Goal: Information Seeking & Learning: Learn about a topic

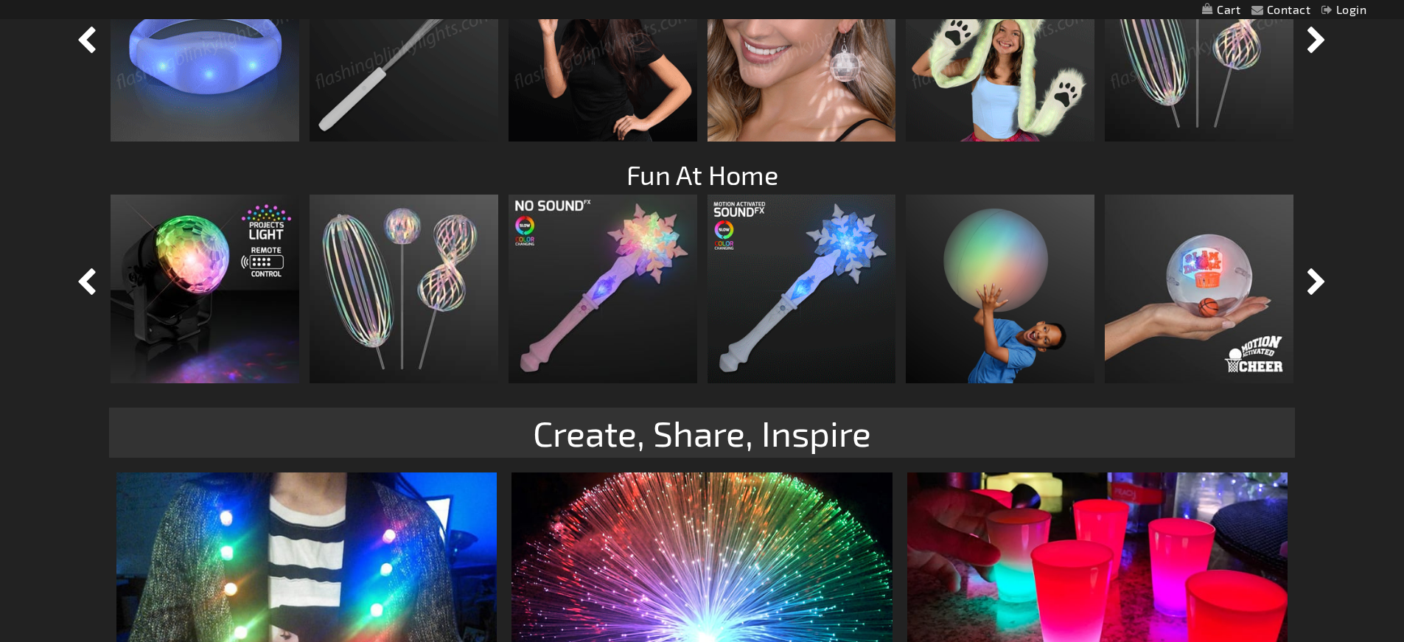
scroll to position [1694, 0]
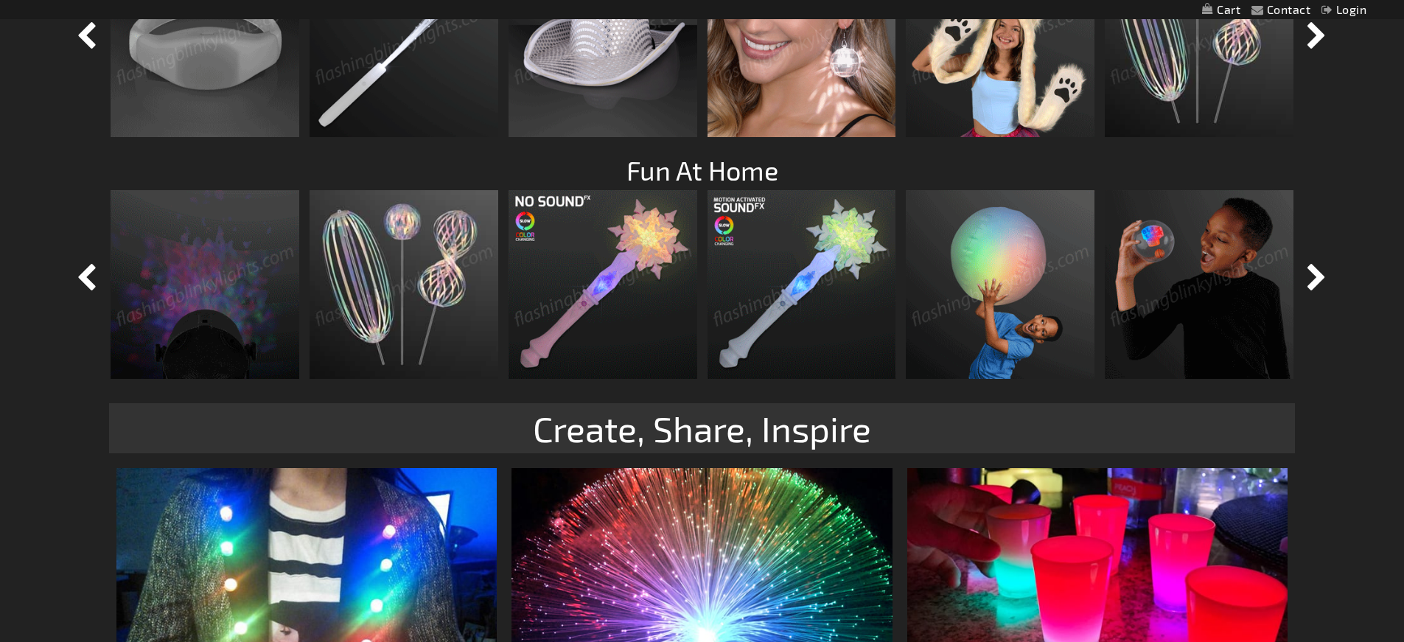
click at [226, 287] on img at bounding box center [205, 284] width 189 height 189
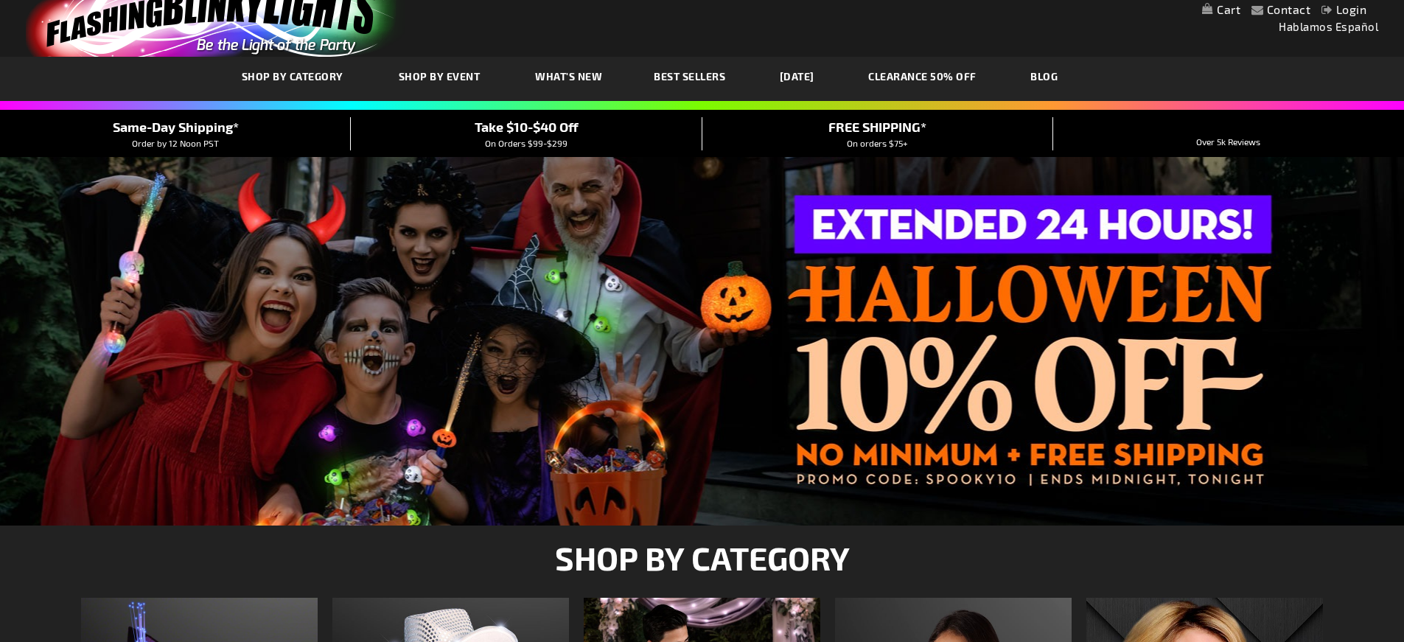
scroll to position [4, 0]
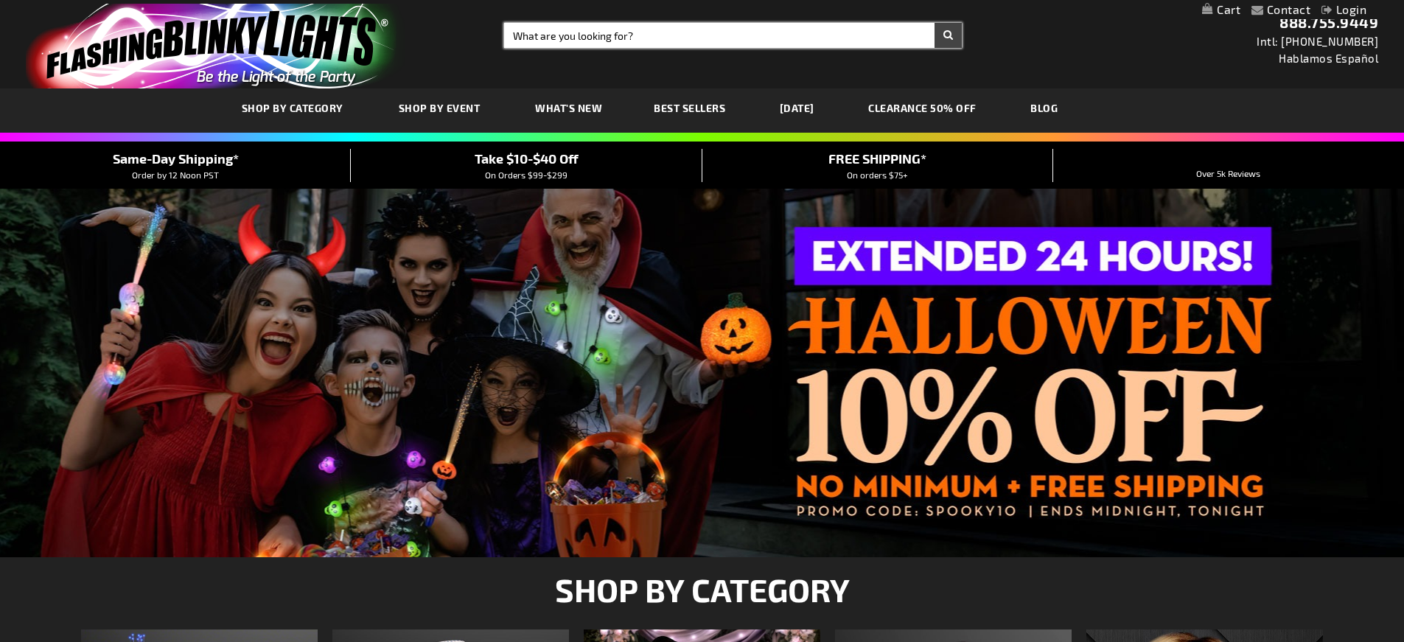
click at [555, 36] on input "Search" at bounding box center [733, 35] width 458 height 25
type input "halloween"
click at [935, 23] on button "Search" at bounding box center [948, 35] width 27 height 25
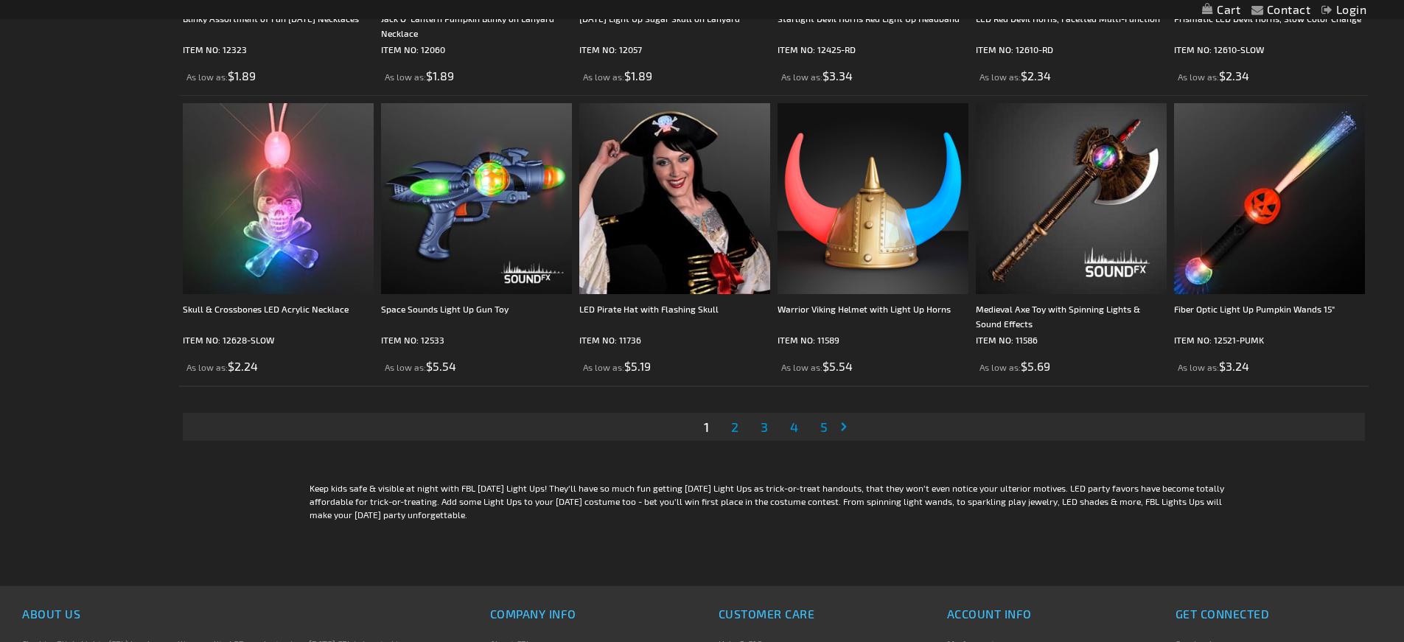
scroll to position [3036, 0]
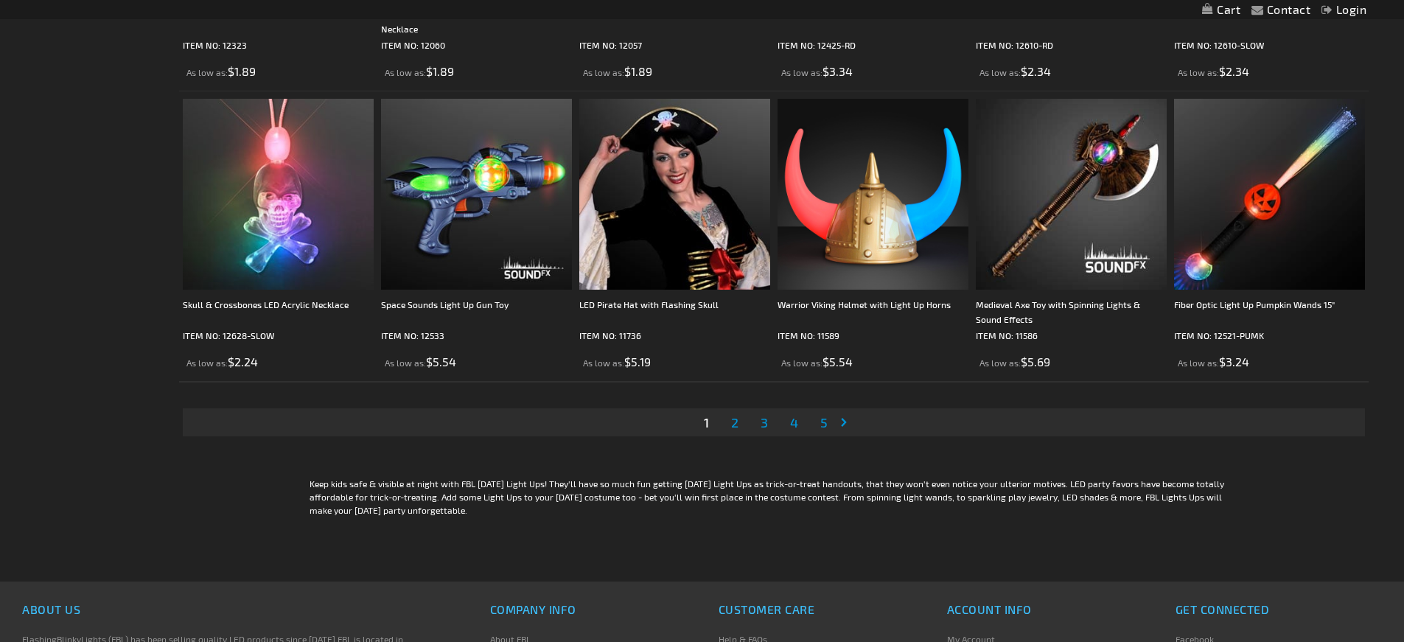
click at [737, 425] on span "2" at bounding box center [734, 422] width 7 height 16
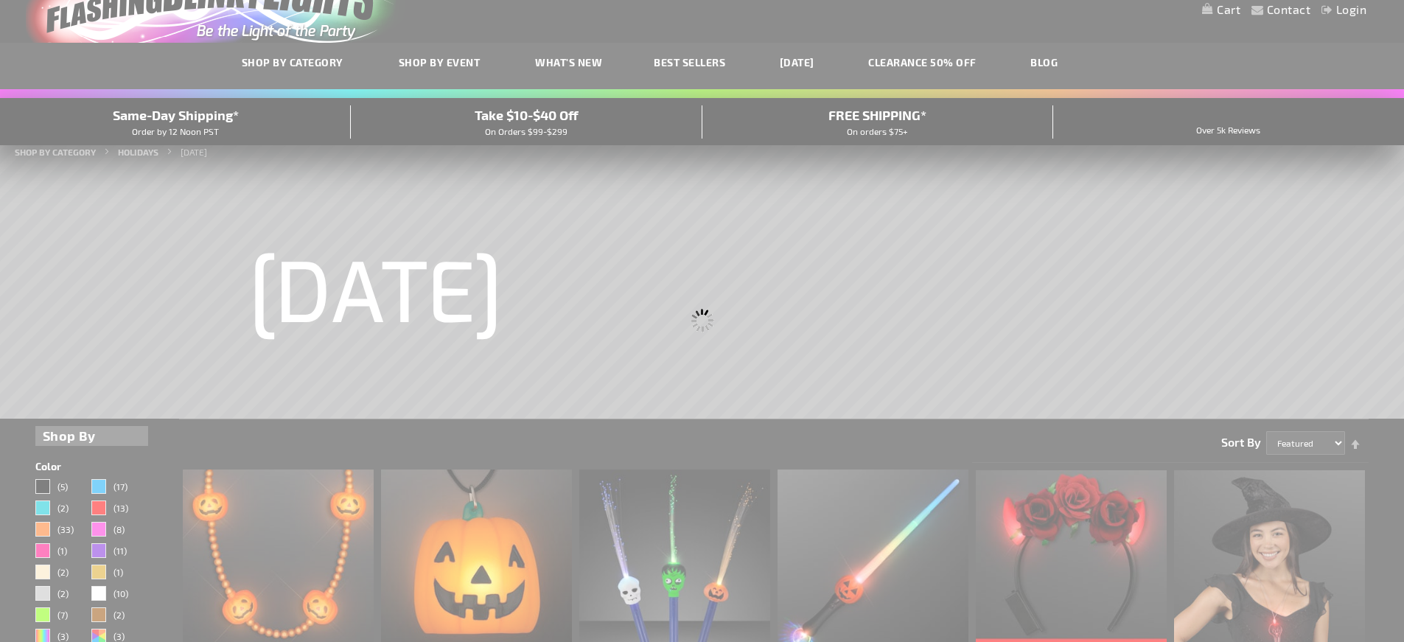
scroll to position [0, 0]
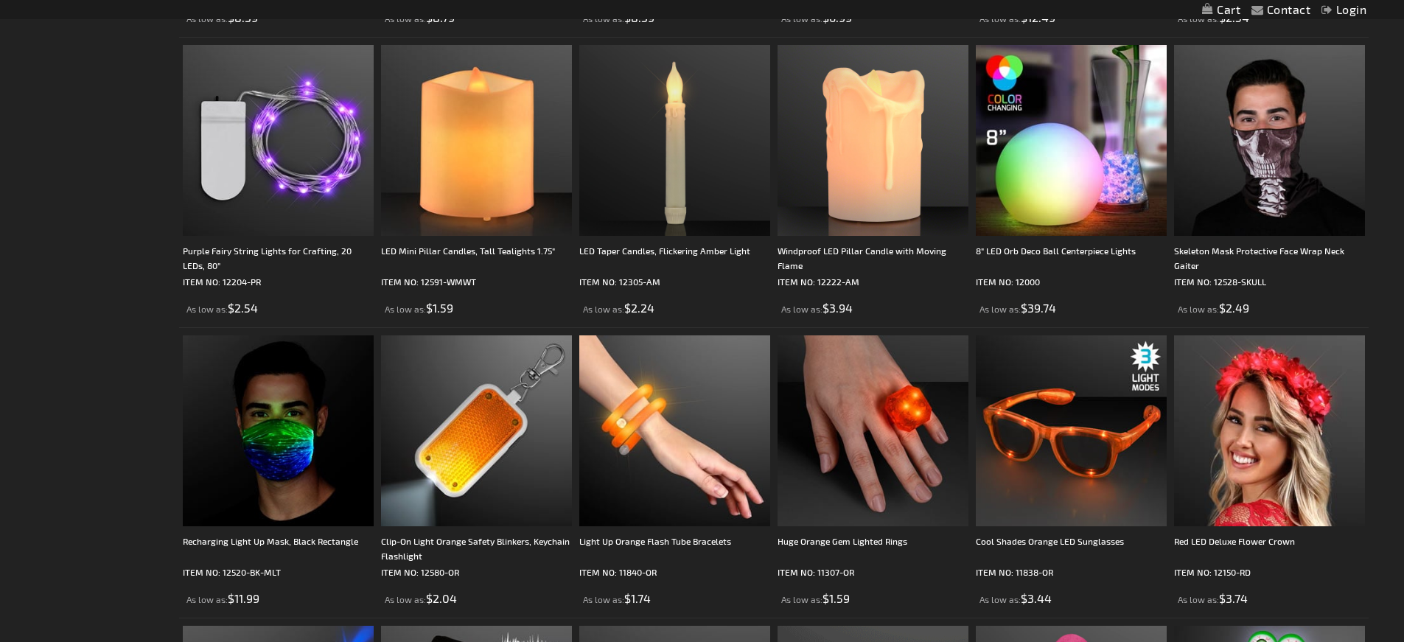
scroll to position [1351, 0]
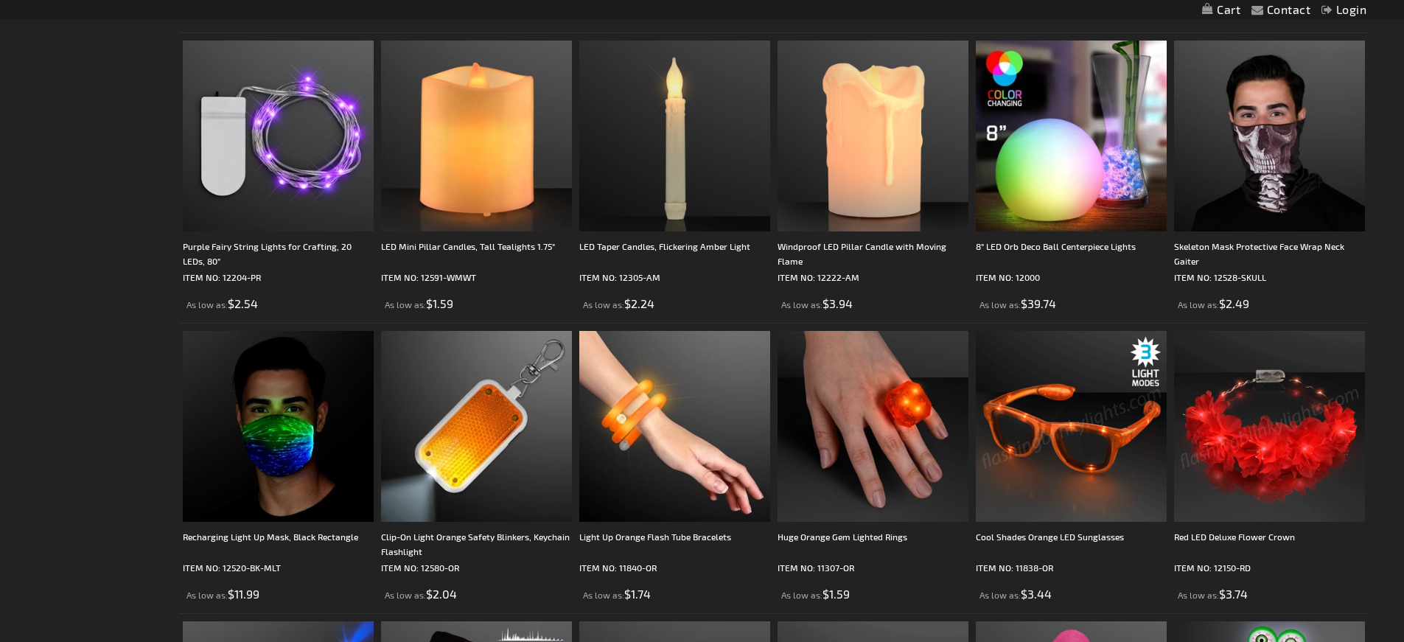
click at [1069, 433] on img at bounding box center [1071, 426] width 191 height 191
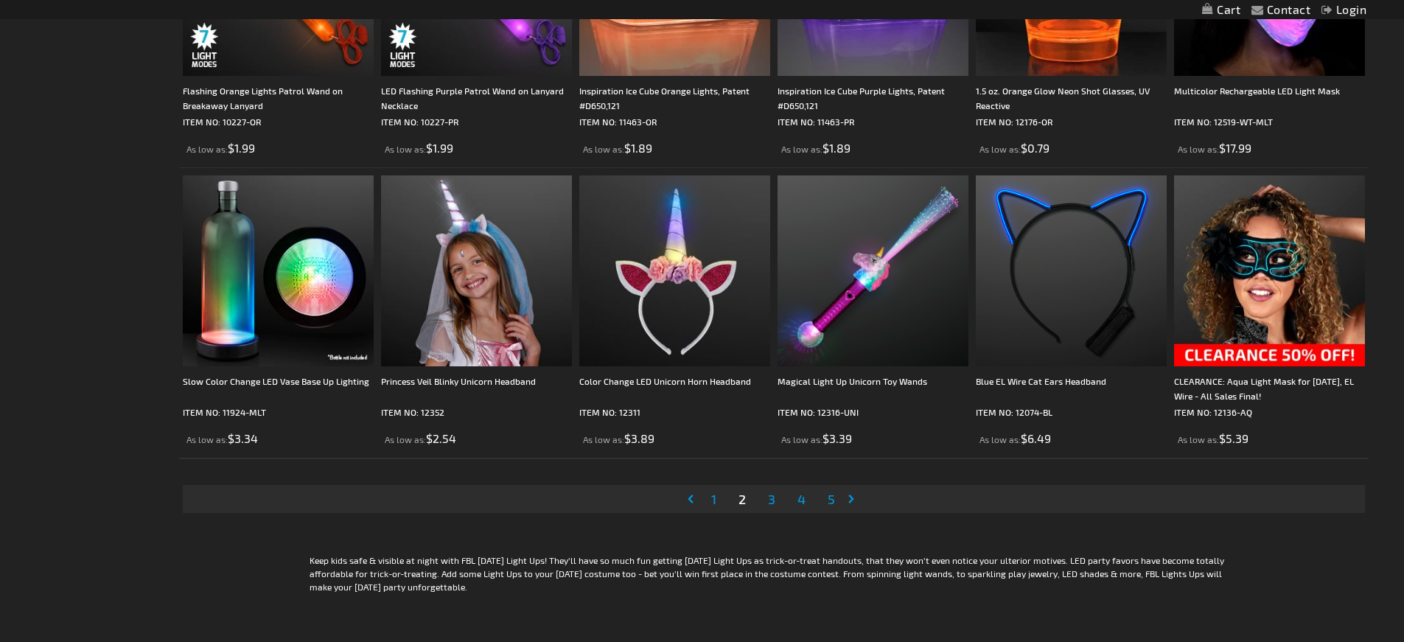
scroll to position [2963, 0]
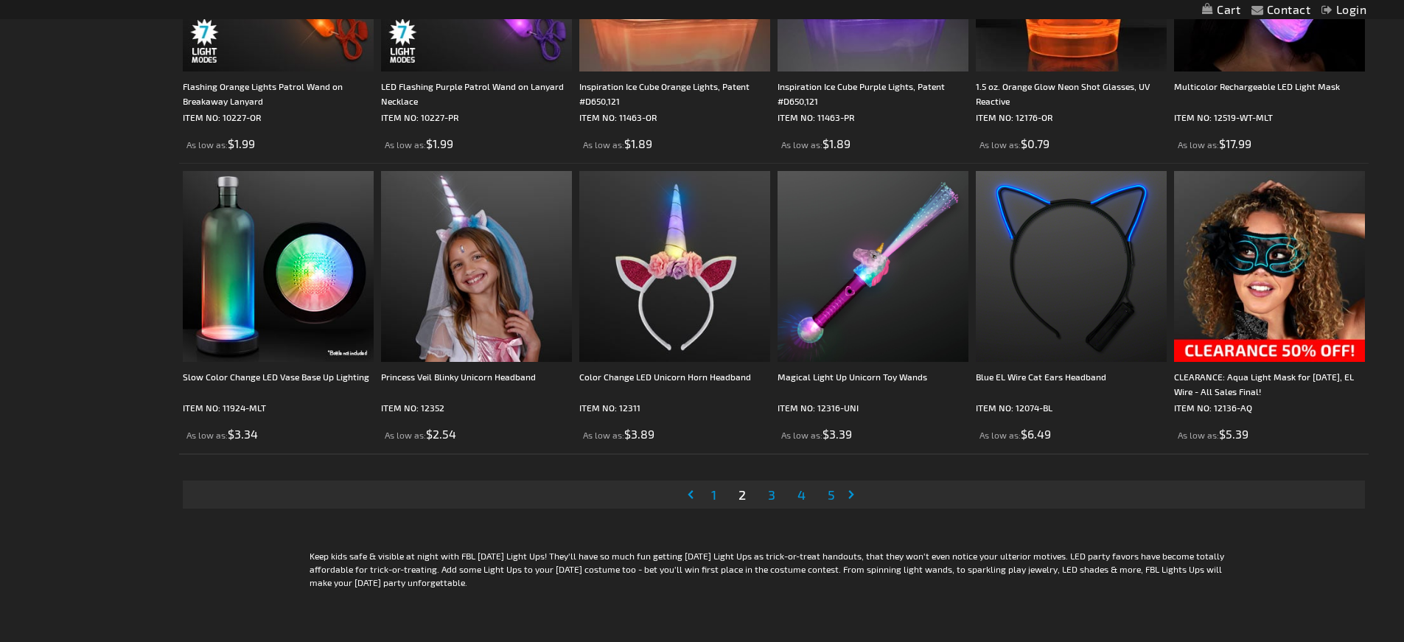
click at [770, 499] on span "3" at bounding box center [771, 495] width 7 height 16
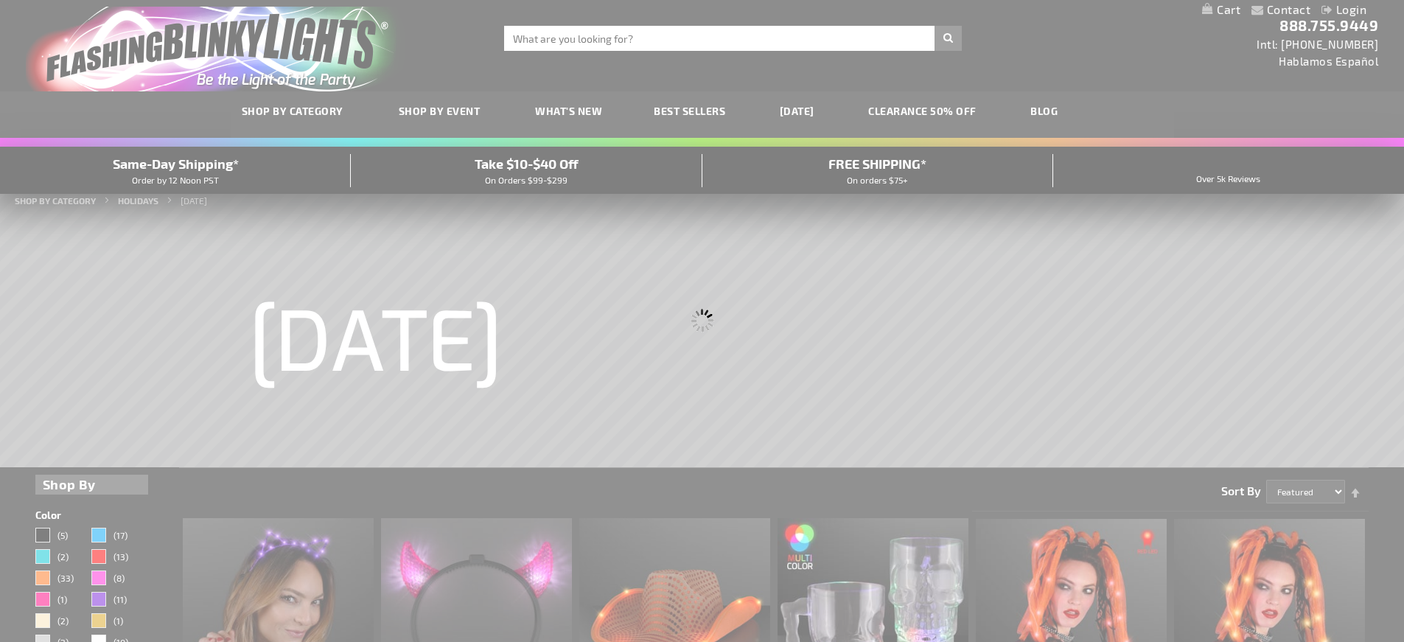
scroll to position [0, 0]
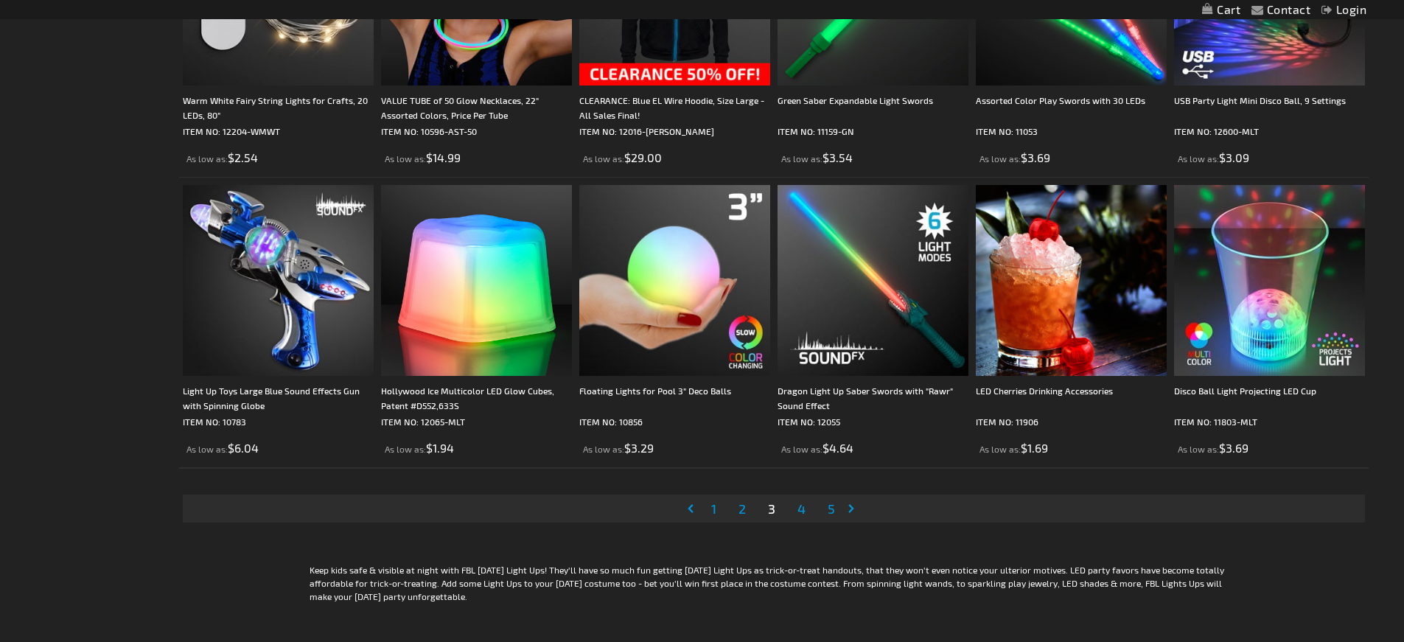
scroll to position [2992, 0]
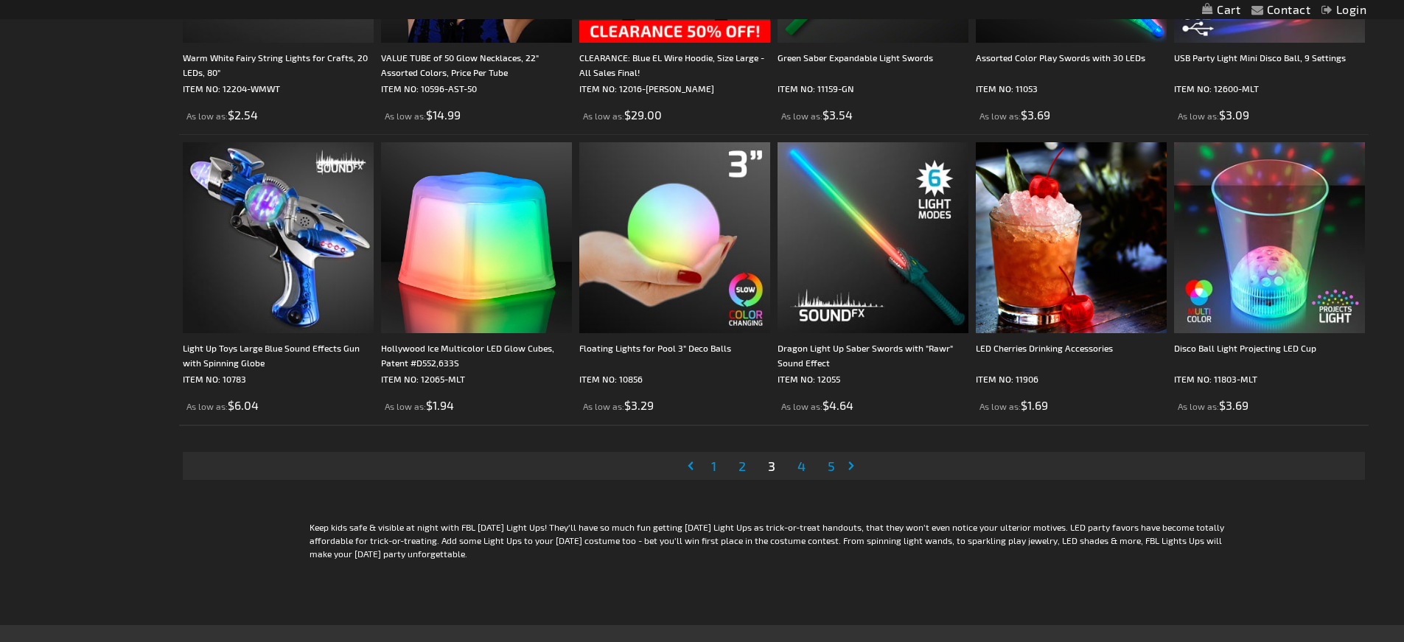
click at [802, 464] on span "4" at bounding box center [802, 466] width 8 height 16
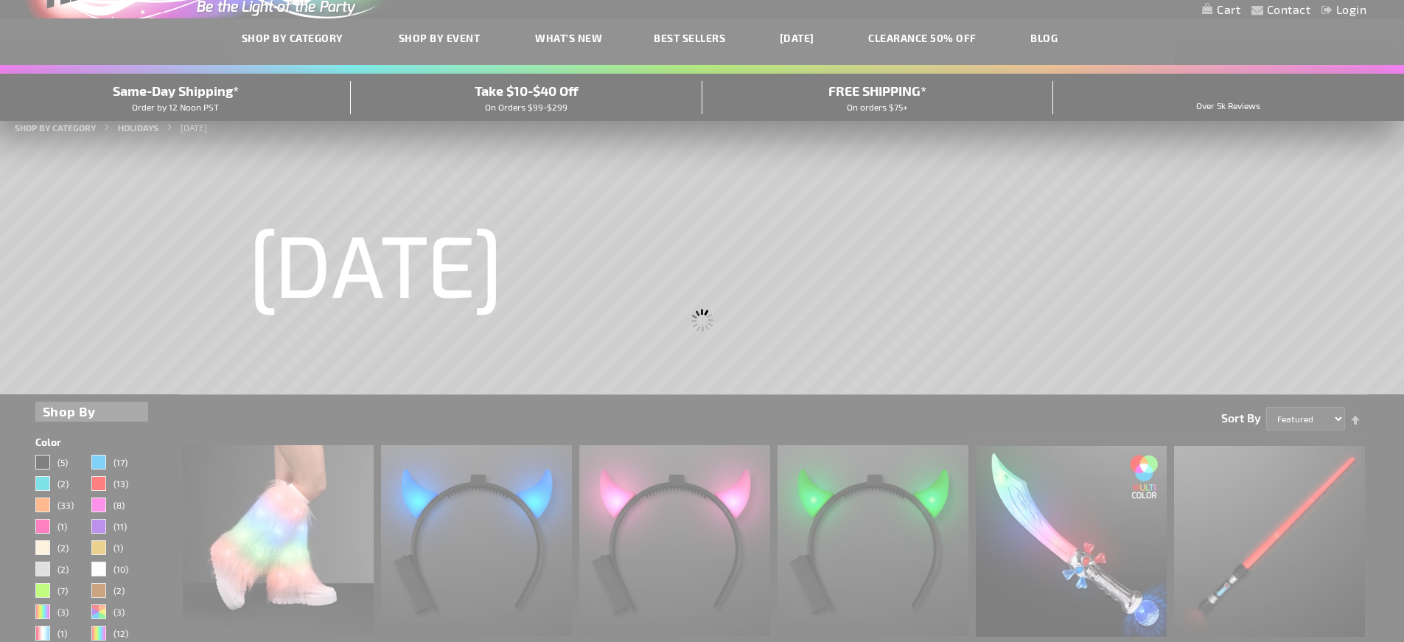
scroll to position [16, 0]
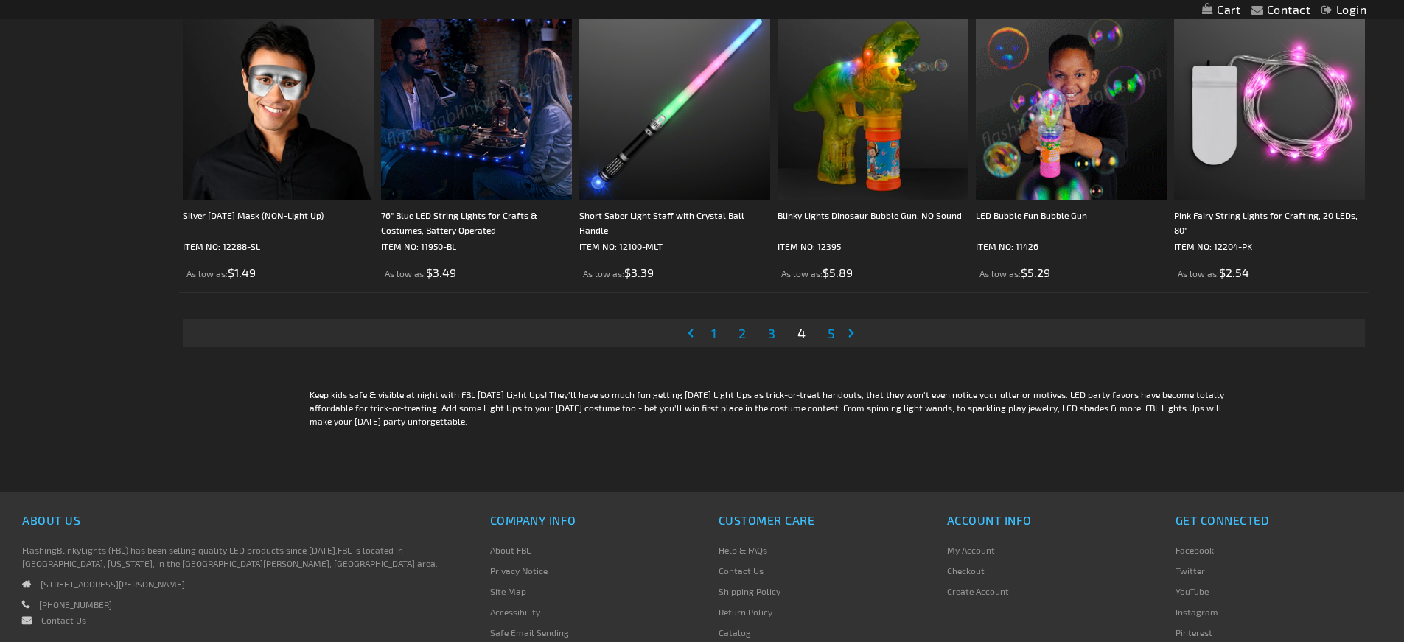
scroll to position [3130, 0]
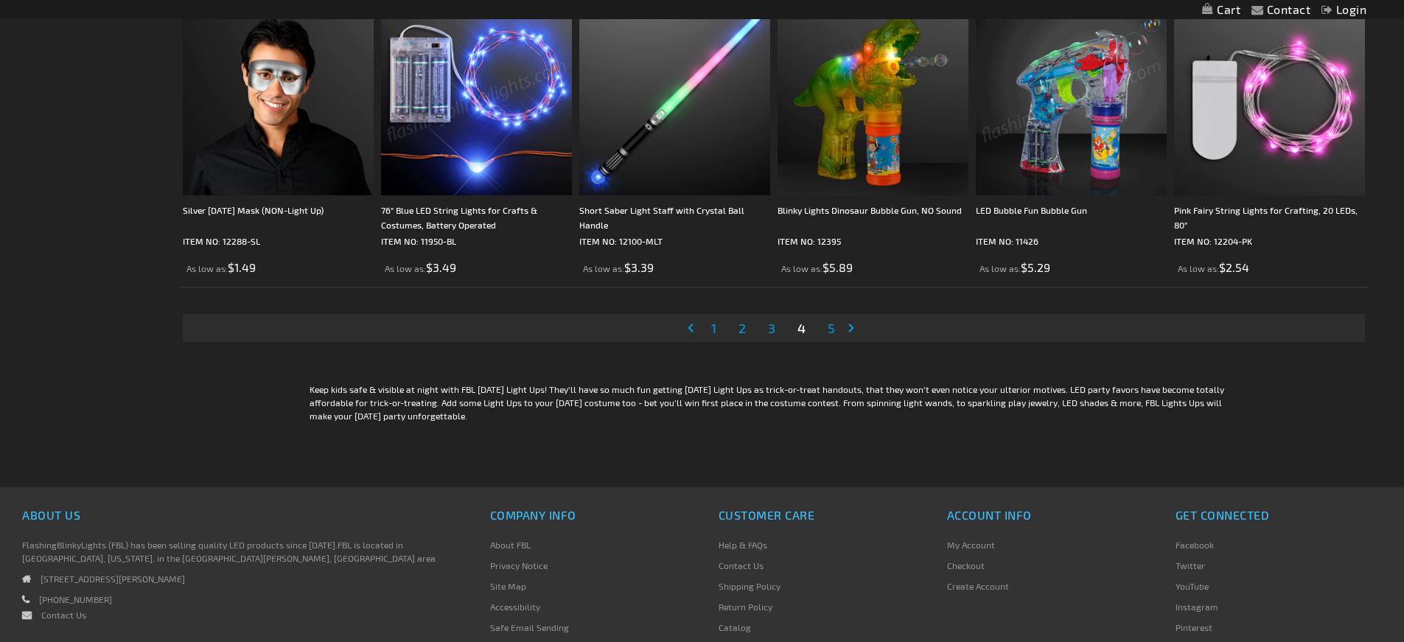
click at [834, 329] on span "5" at bounding box center [831, 328] width 7 height 16
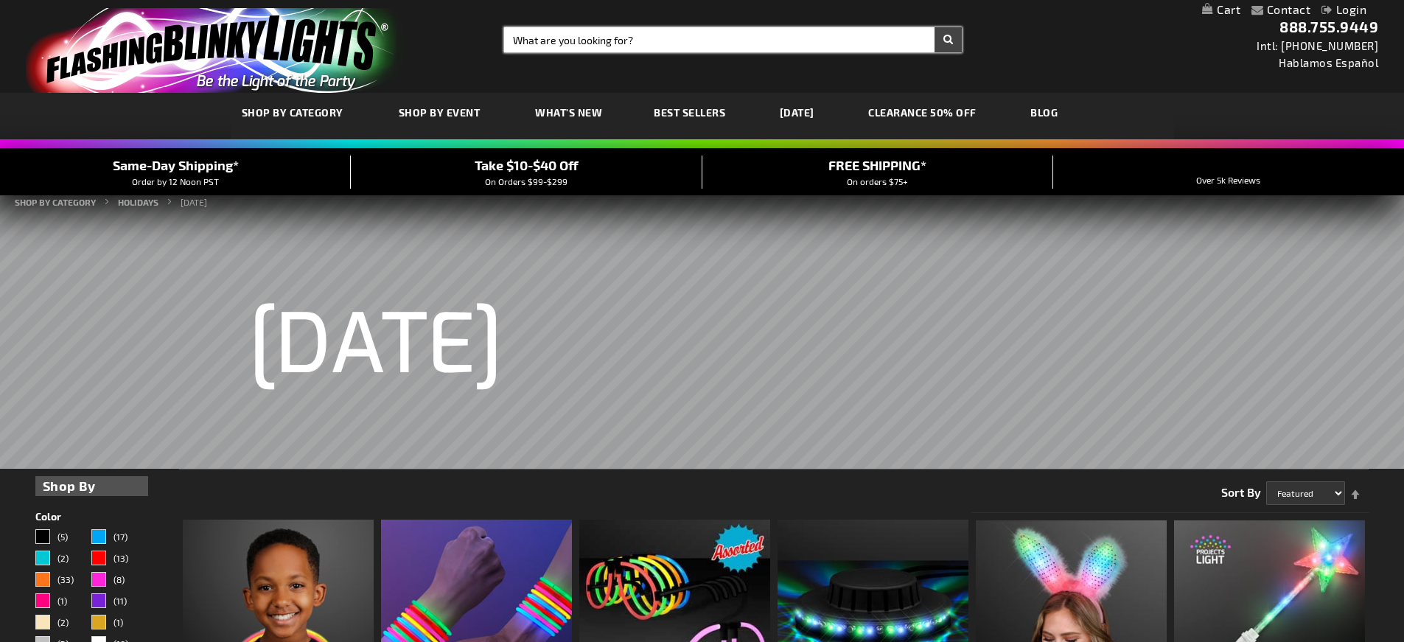
click at [546, 38] on input "Search" at bounding box center [733, 39] width 458 height 25
type input "guitars led"
click at [935, 27] on button "Search" at bounding box center [948, 39] width 27 height 25
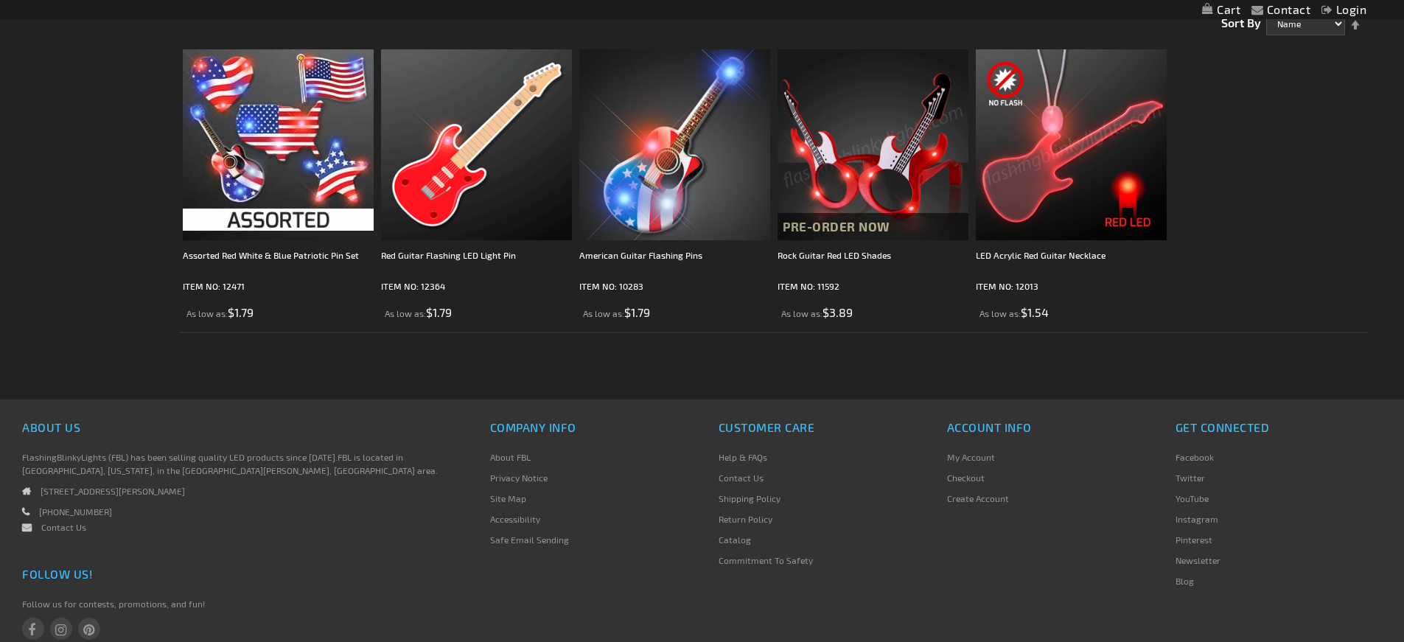
scroll to position [272, 0]
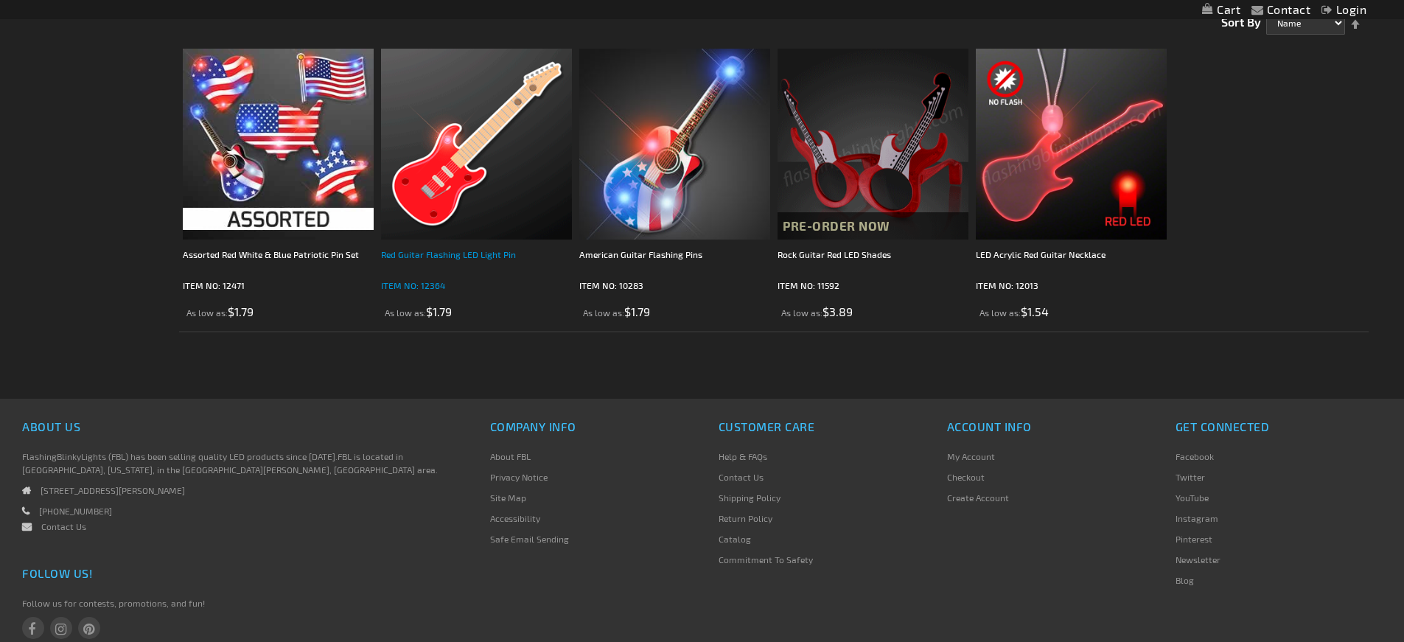
click at [434, 262] on div "Red Guitar Flashing LED Light Pin" at bounding box center [476, 261] width 191 height 29
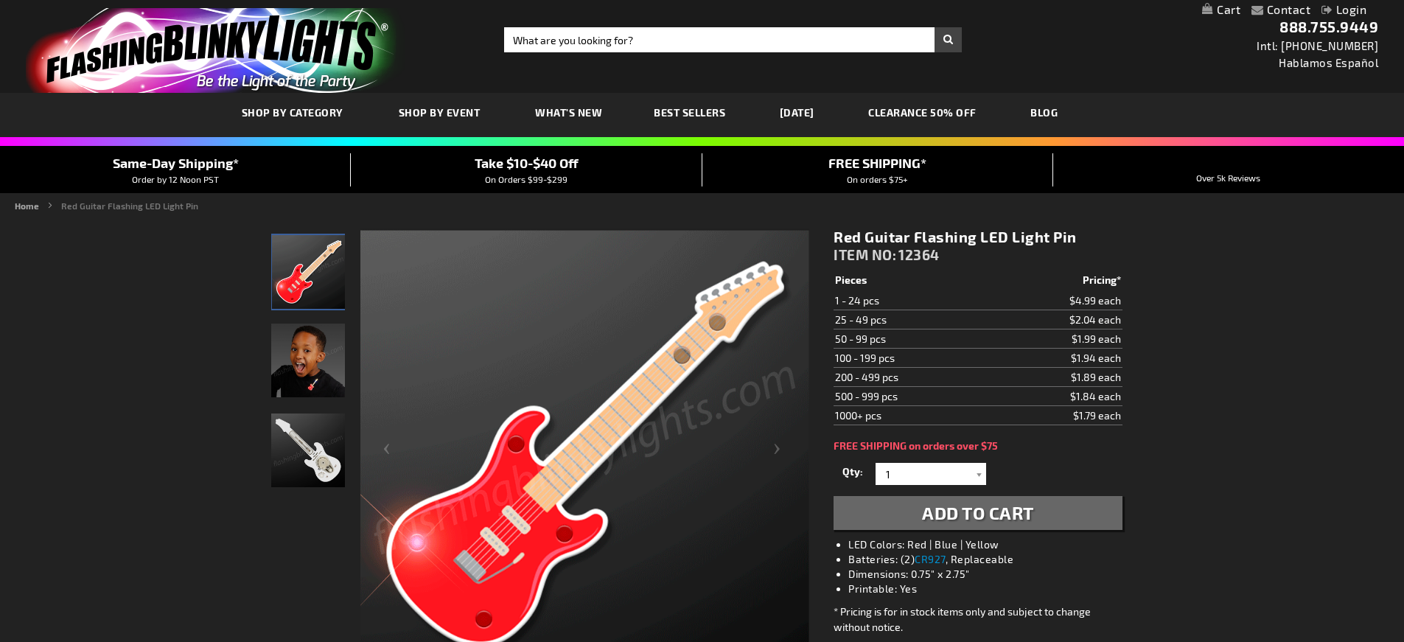
click at [301, 453] on img "Light Up Red Guitar LED Pin" at bounding box center [308, 451] width 74 height 74
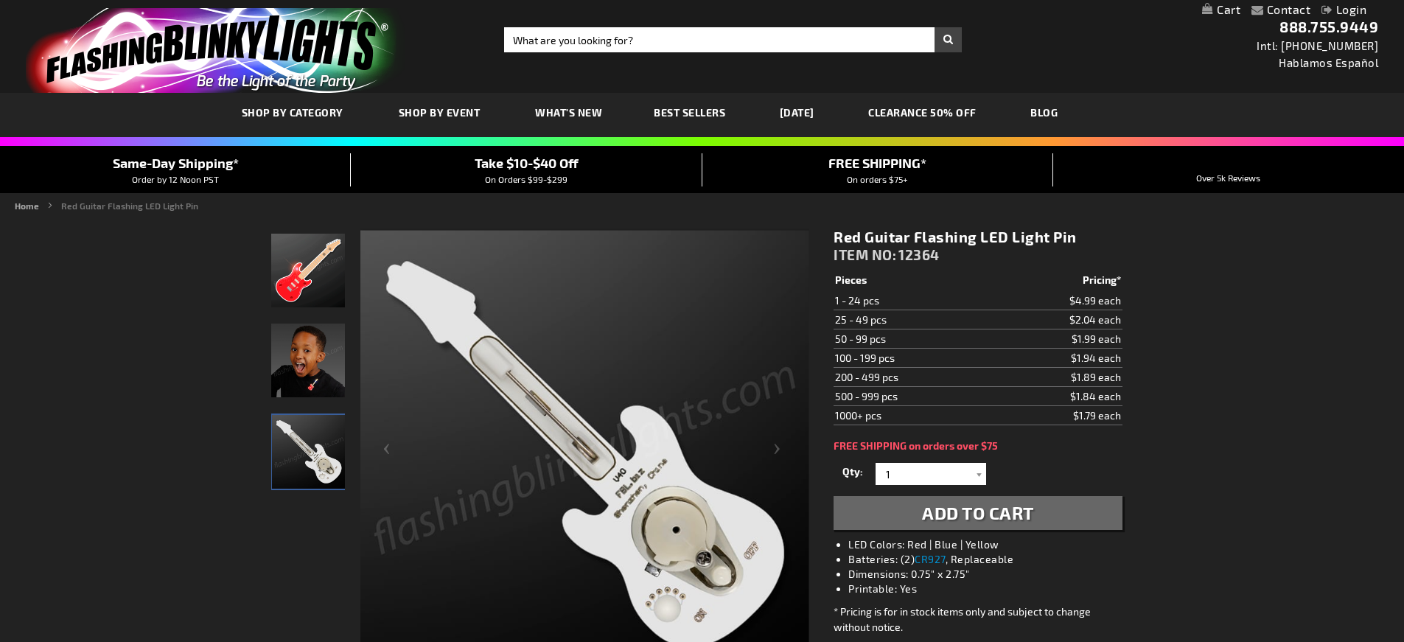
click at [321, 360] on img "Boy wearing Light Up Red Guitar LED Pin" at bounding box center [308, 361] width 74 height 74
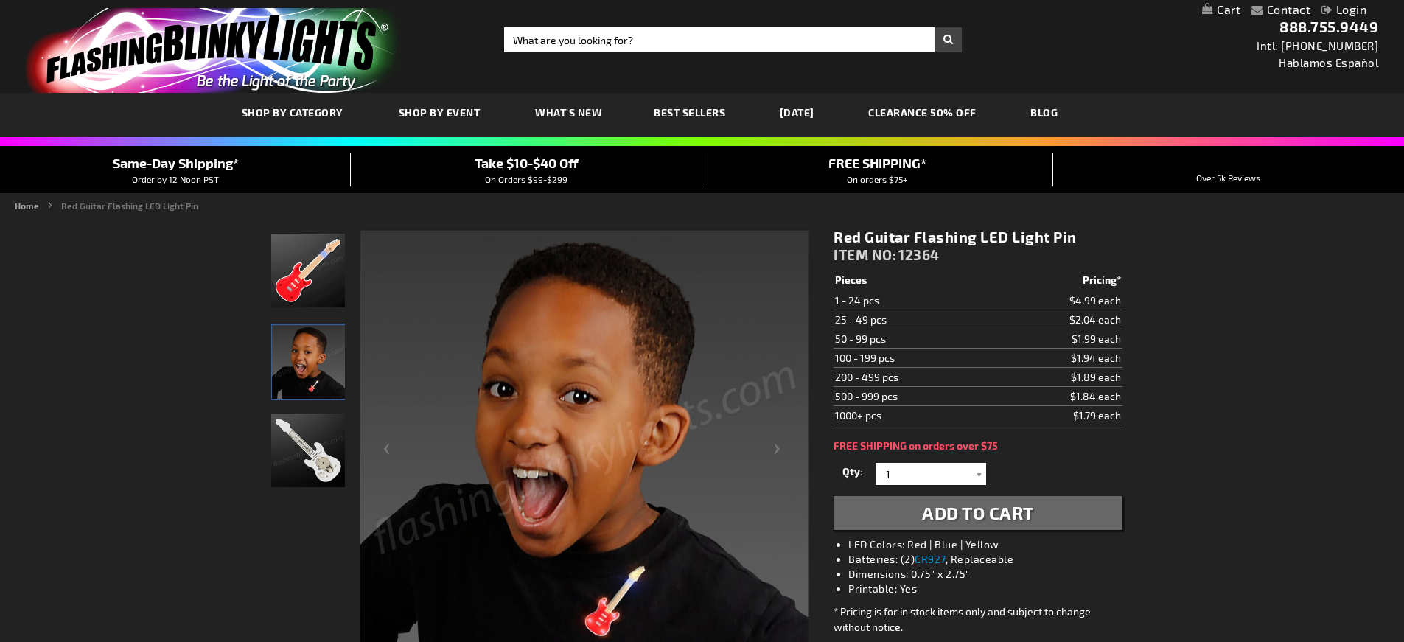
click at [304, 448] on img "Light Up Red Guitar LED Pin" at bounding box center [308, 451] width 74 height 74
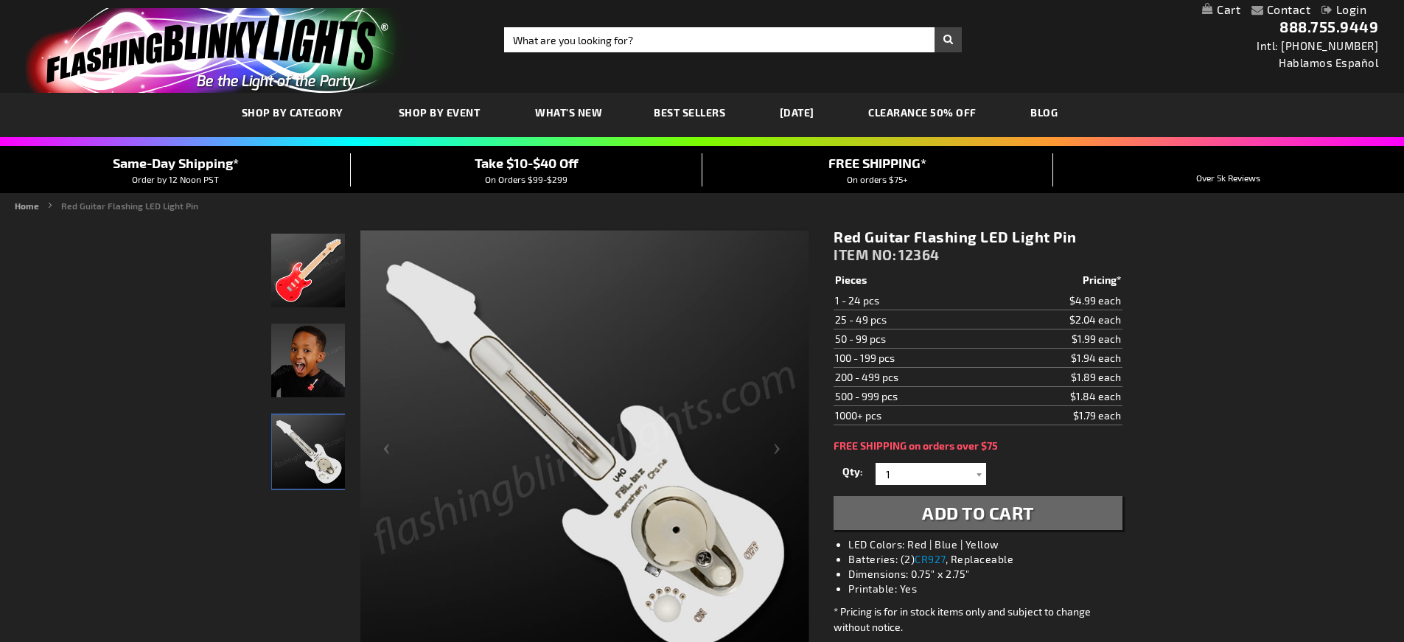
click at [941, 114] on link "CLEARANCE 50% OFF" at bounding box center [922, 112] width 130 height 49
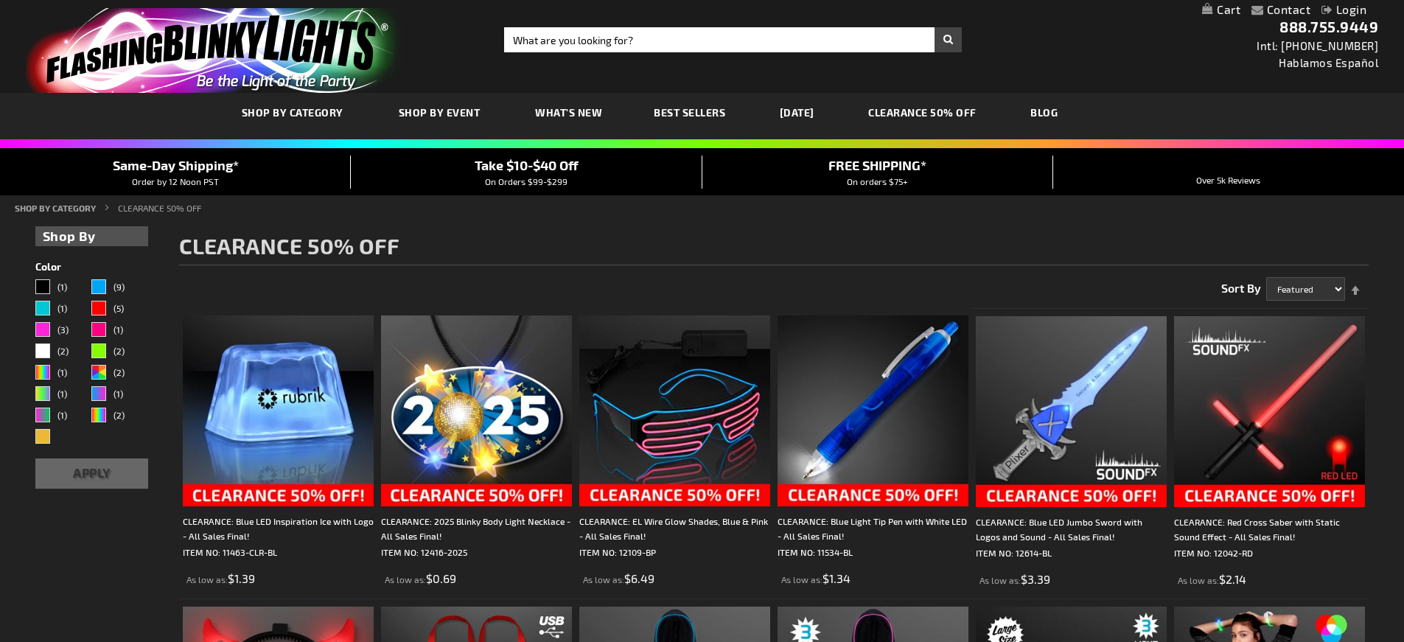
click at [574, 111] on span "What's New" at bounding box center [568, 112] width 67 height 13
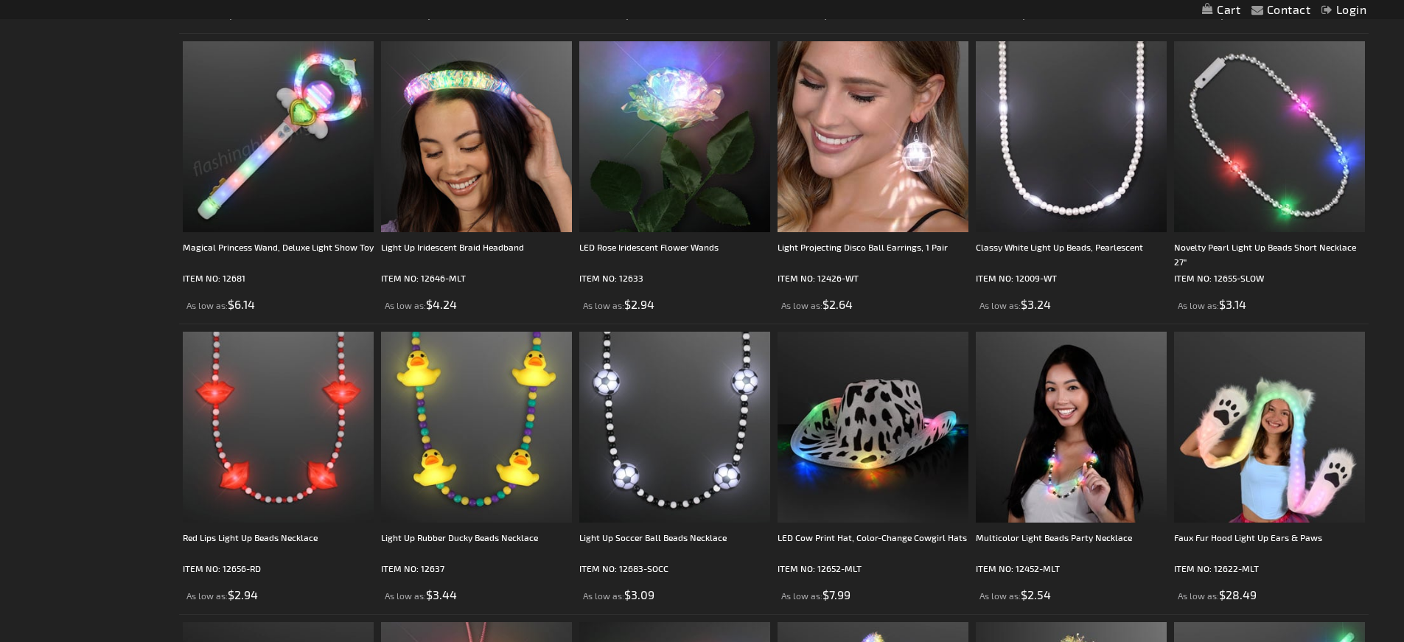
scroll to position [1155, 0]
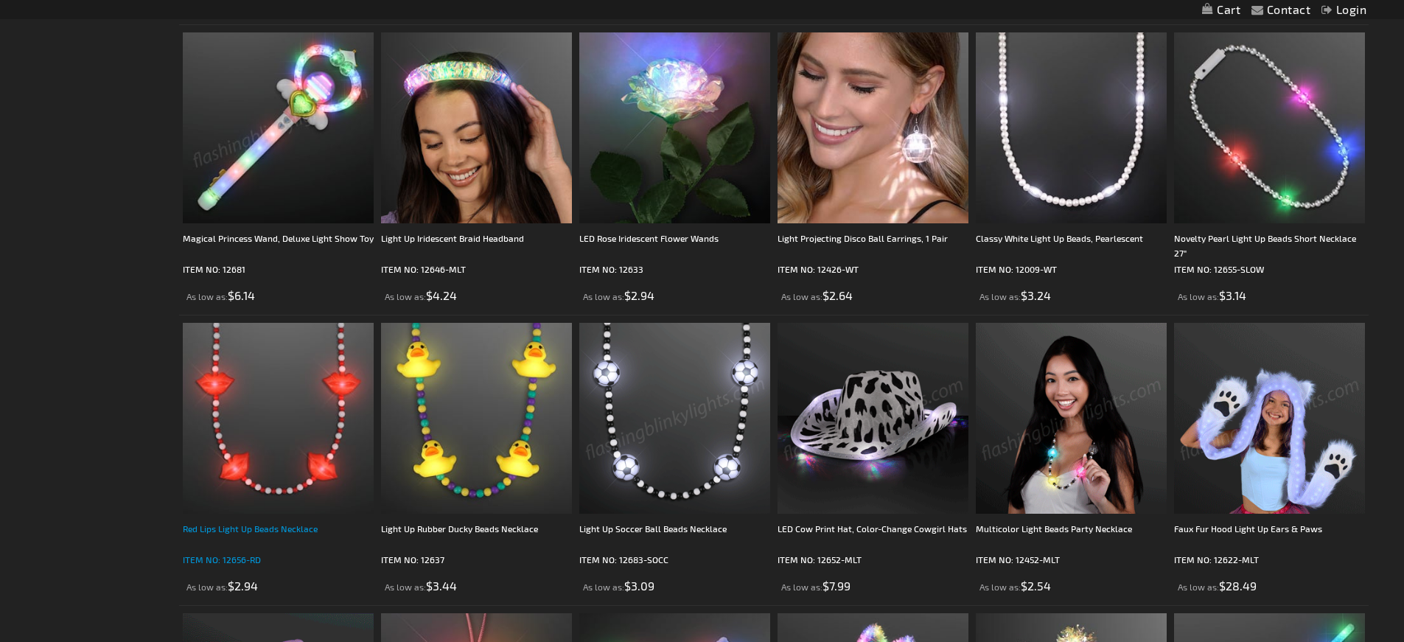
click at [245, 532] on div "Red Lips Light Up Beads Necklace" at bounding box center [278, 535] width 191 height 29
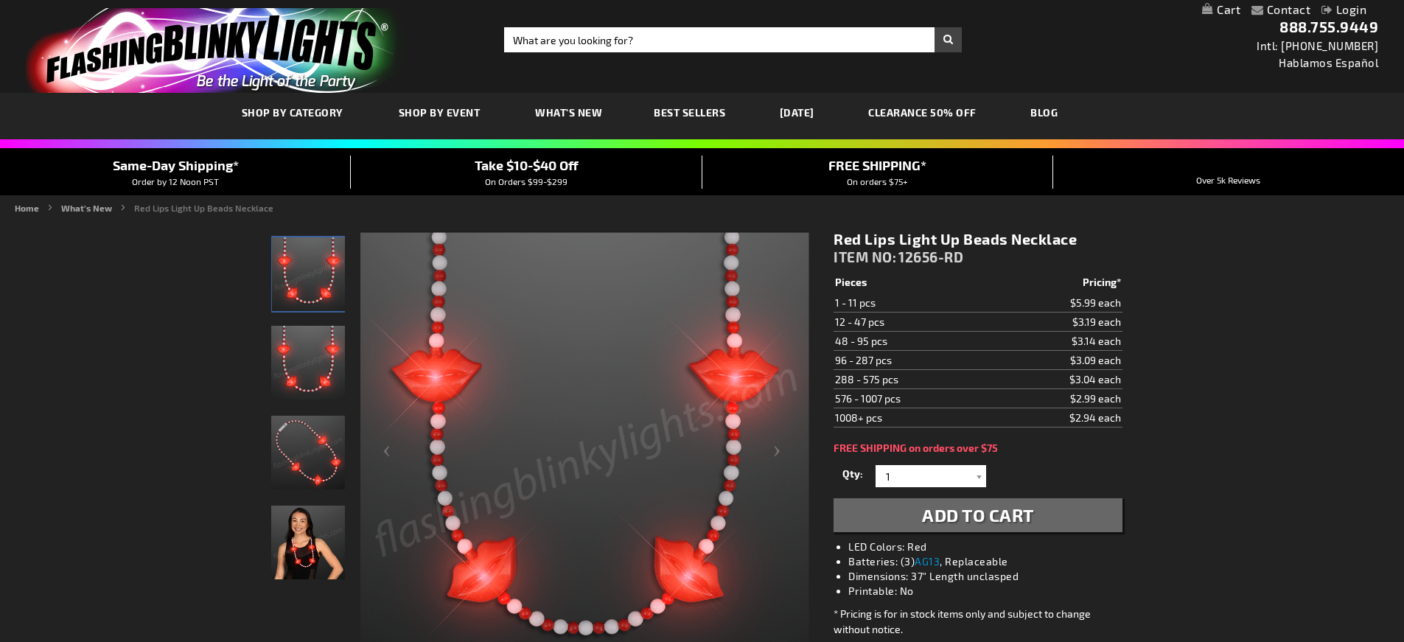
click at [290, 543] on img "Woman wearing Red Lips Light Up Beads Necklace" at bounding box center [308, 543] width 74 height 74
